Goal: Task Accomplishment & Management: Manage account settings

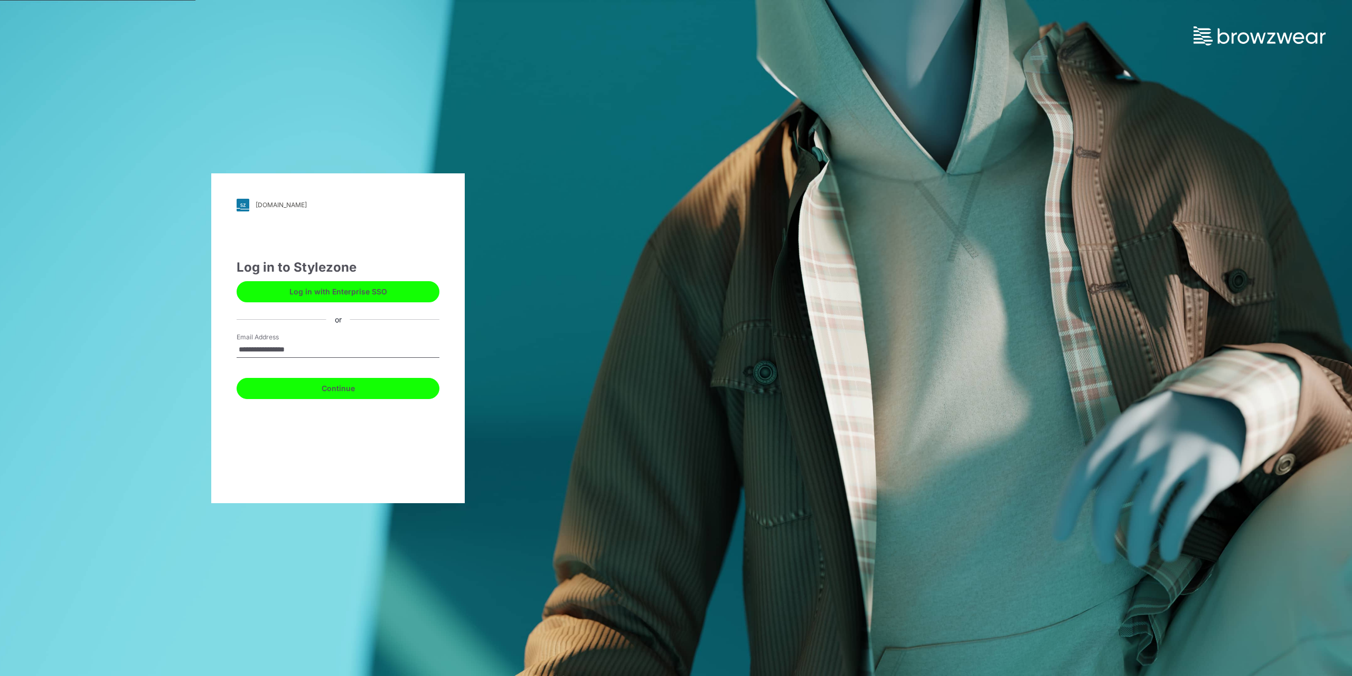
click at [324, 397] on button "Continue" at bounding box center [338, 388] width 203 height 21
click at [322, 394] on button "Continue" at bounding box center [338, 388] width 203 height 21
click at [321, 390] on button "Continue" at bounding box center [338, 388] width 203 height 21
